Goal: Book appointment/travel/reservation

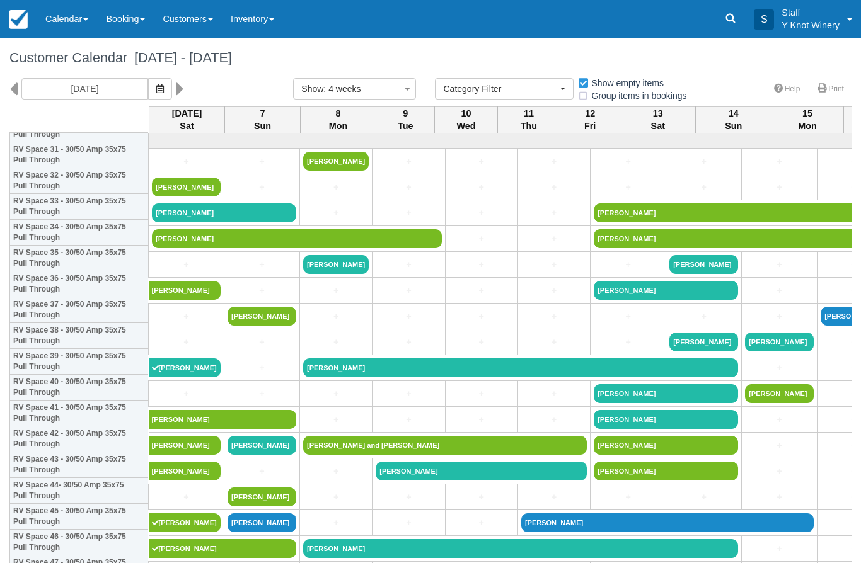
select select
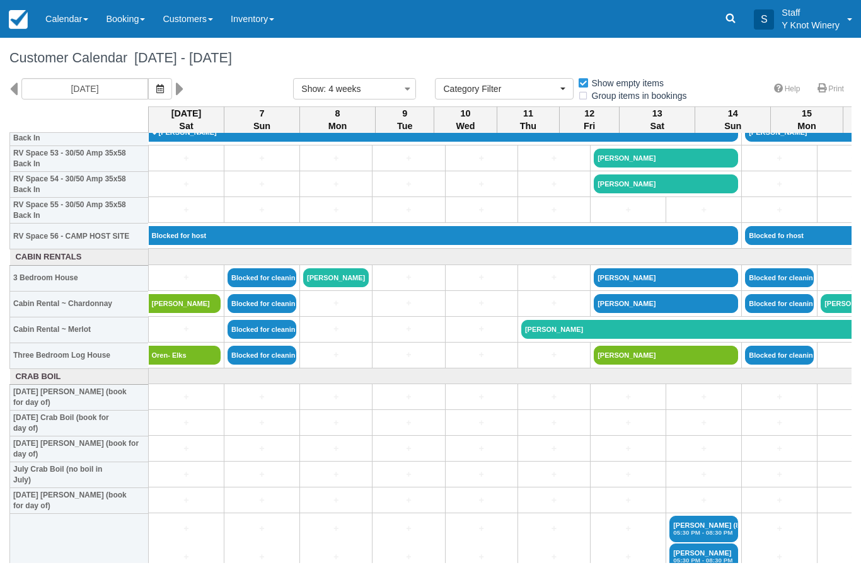
scroll to position [1398, 0]
click at [176, 303] on td "Rick Morrill - Elks" at bounding box center [187, 303] width 76 height 26
click at [173, 284] on link "+" at bounding box center [186, 277] width 69 height 13
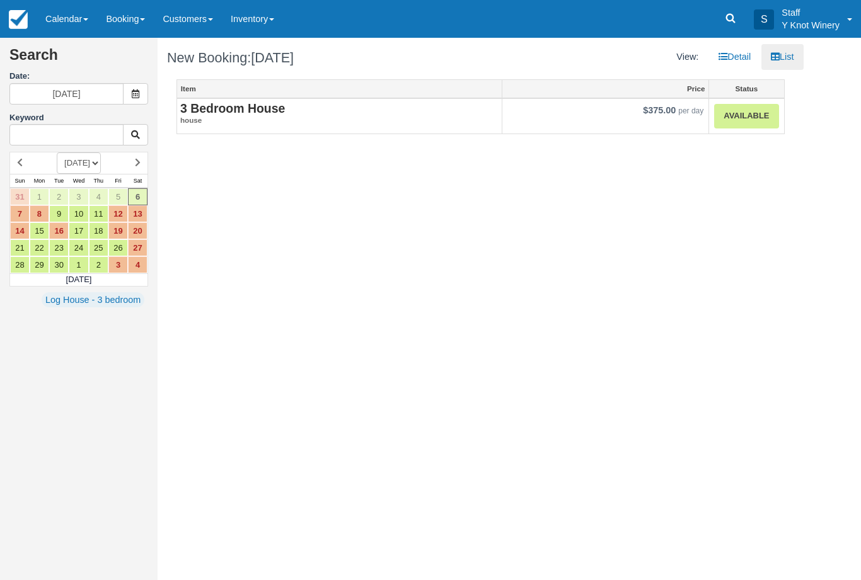
click at [750, 106] on link "Available" at bounding box center [746, 116] width 64 height 25
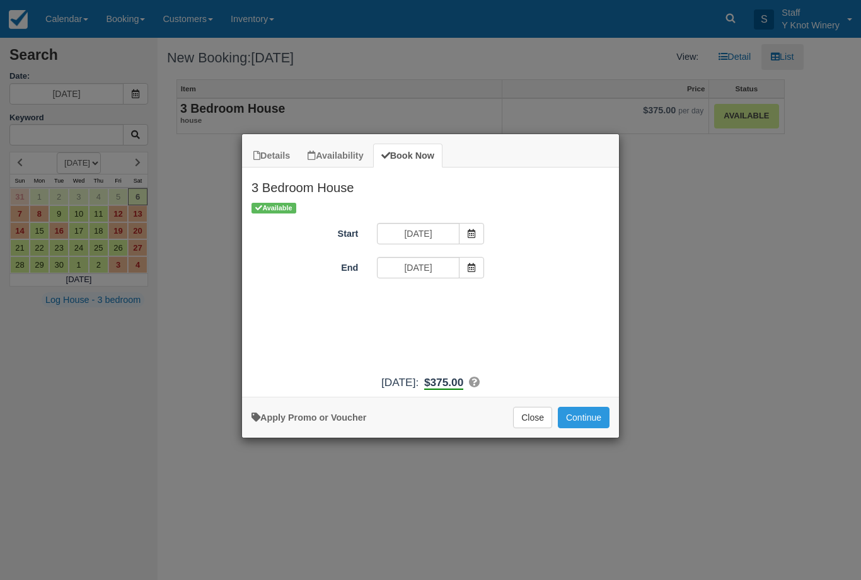
click at [590, 420] on button "Continue" at bounding box center [584, 417] width 52 height 21
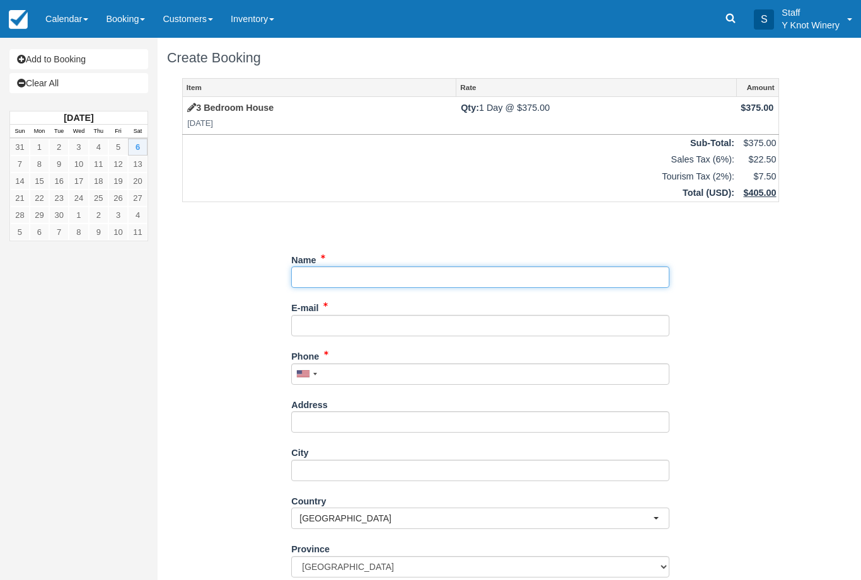
click at [312, 274] on input "Name" at bounding box center [480, 277] width 378 height 21
type input "[PERSON_NAME]"
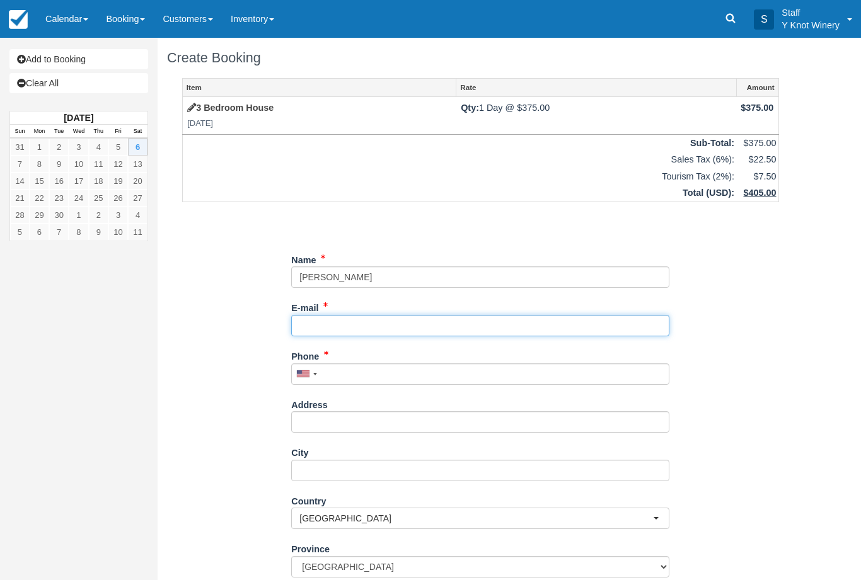
click at [316, 323] on input "E-mail" at bounding box center [480, 325] width 378 height 21
type input "[EMAIL_ADDRESS][DOMAIN_NAME]"
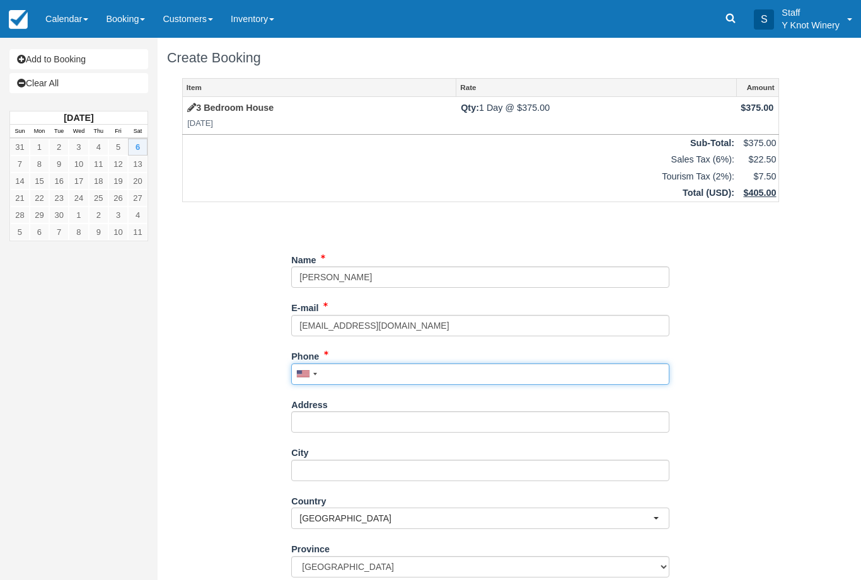
click at [344, 369] on input "Phone" at bounding box center [480, 374] width 378 height 21
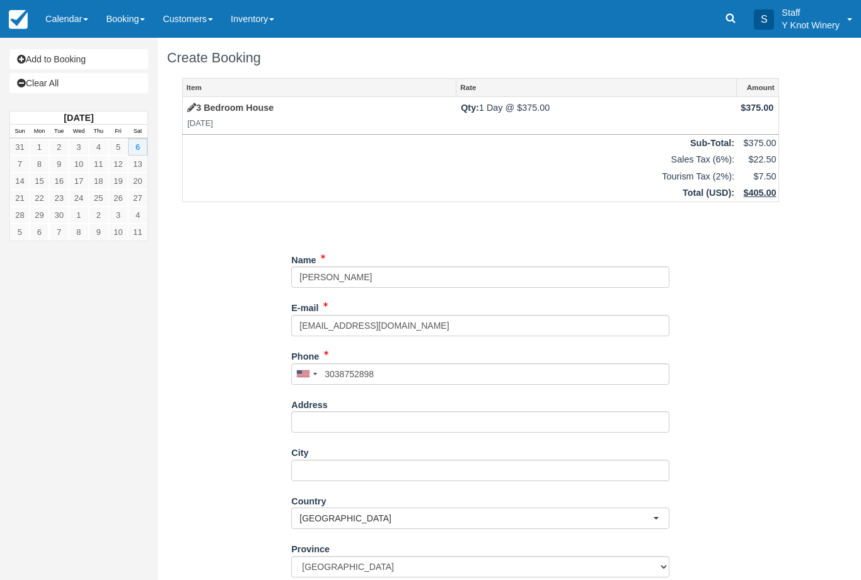
type input "[PHONE_NUMBER]"
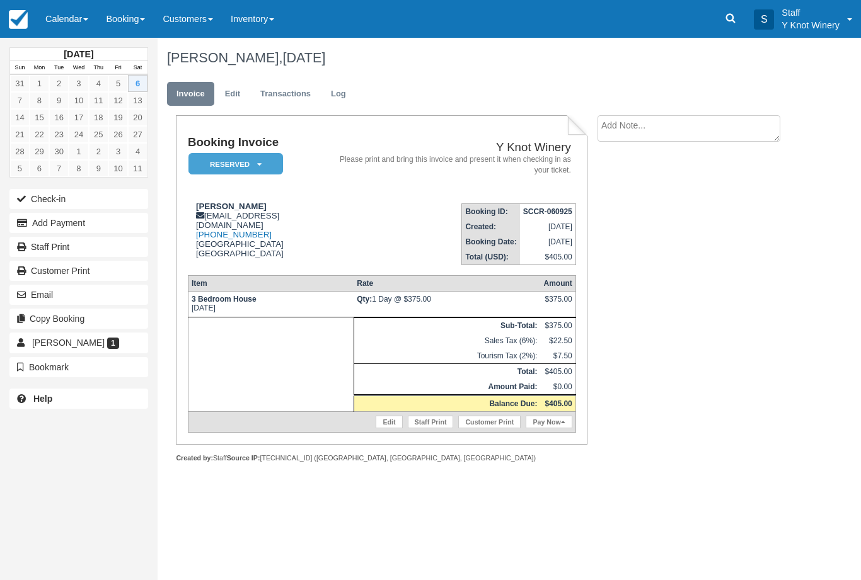
click at [108, 197] on button "Check-in" at bounding box center [78, 199] width 139 height 20
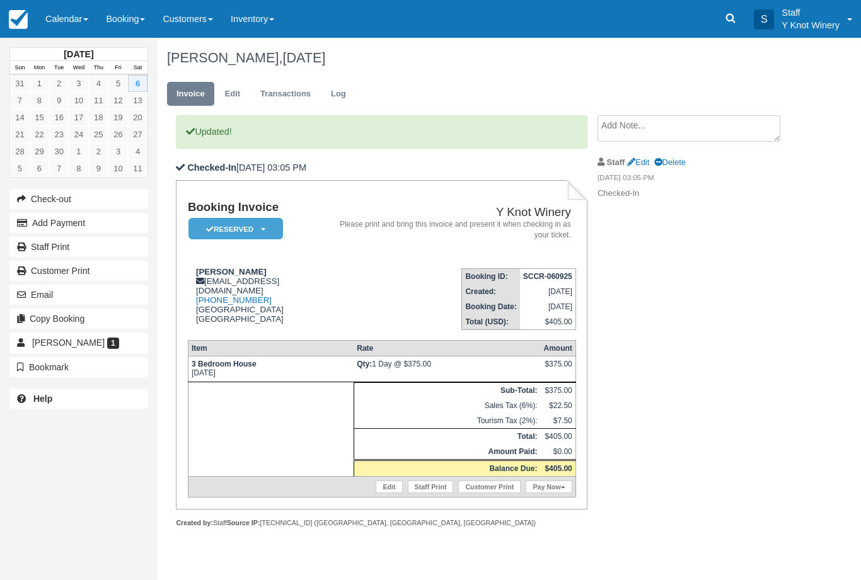
click at [74, 25] on link "Calendar" at bounding box center [67, 19] width 60 height 38
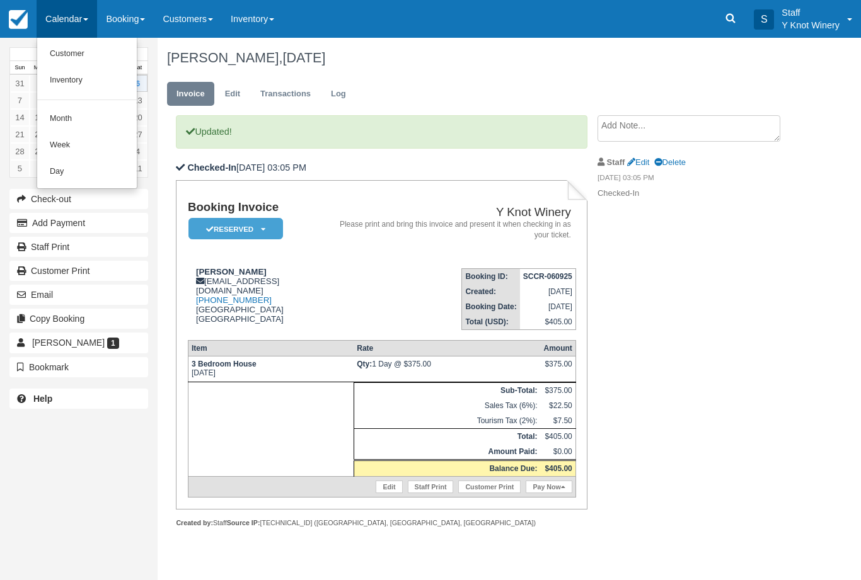
click at [58, 57] on link "Customer" at bounding box center [87, 54] width 100 height 26
